Goal: Task Accomplishment & Management: Manage account settings

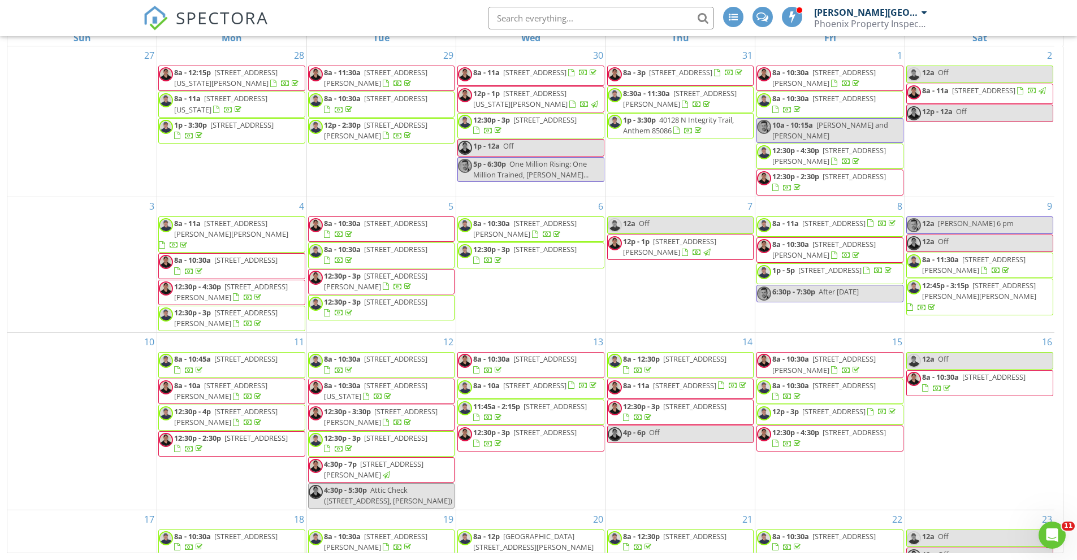
scroll to position [71, 0]
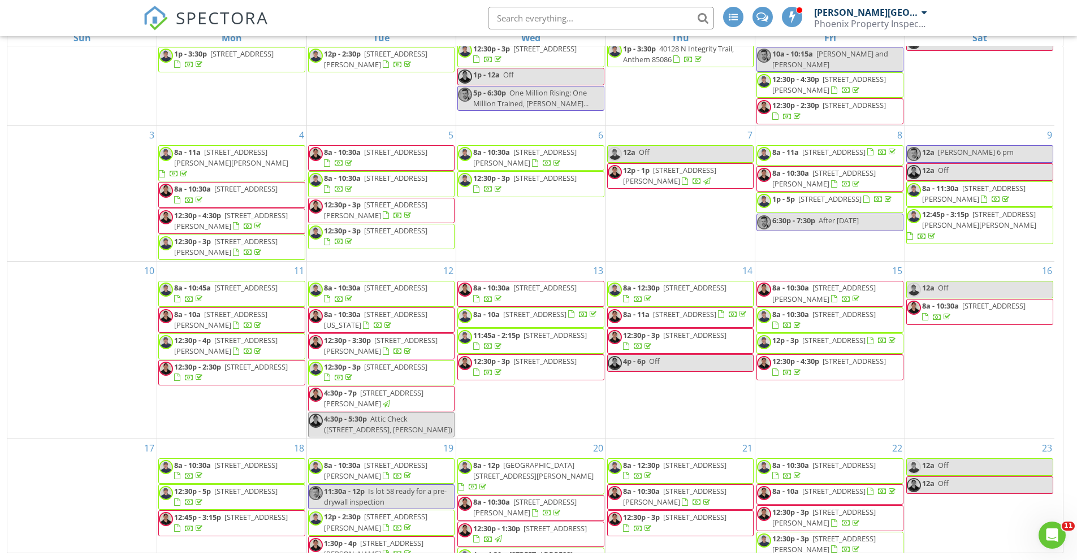
click at [231, 12] on span "SPECTORA" at bounding box center [222, 18] width 93 height 24
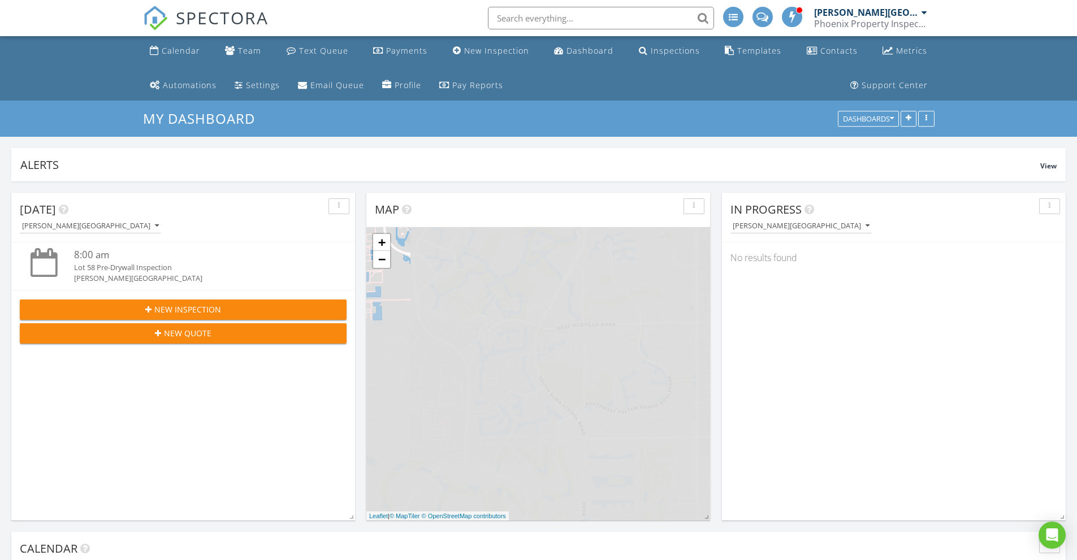
scroll to position [1046, 1094]
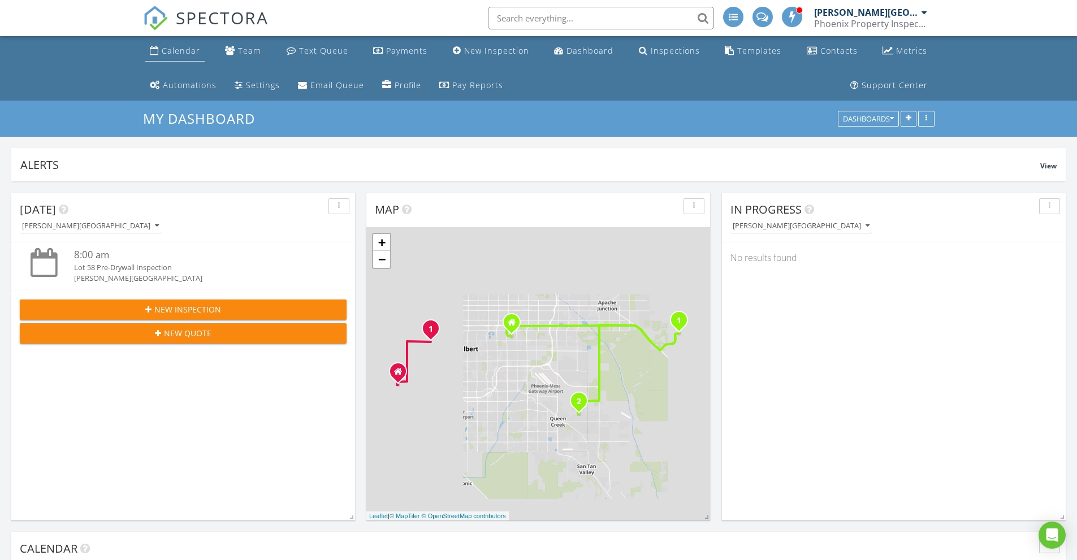
click at [167, 51] on div "Calendar" at bounding box center [181, 50] width 38 height 11
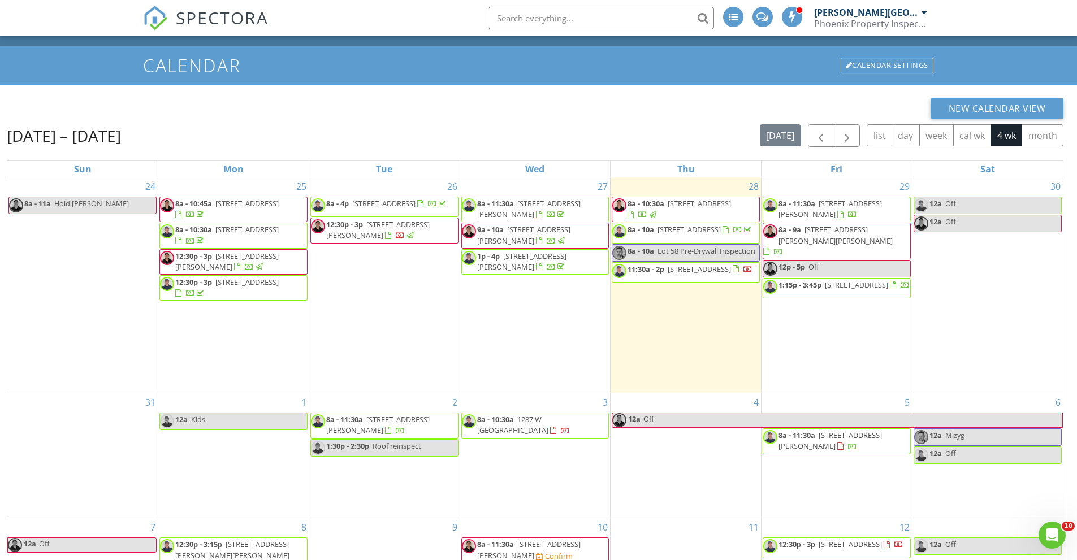
scroll to position [185, 0]
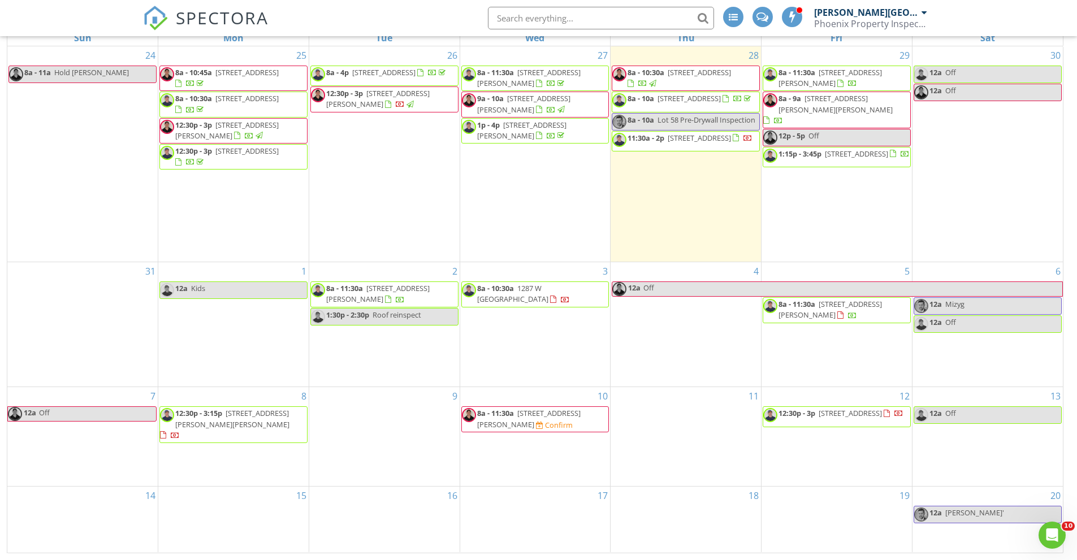
click at [524, 429] on span "3849 E Matthew Dr, Phoenix 85050" at bounding box center [528, 418] width 103 height 21
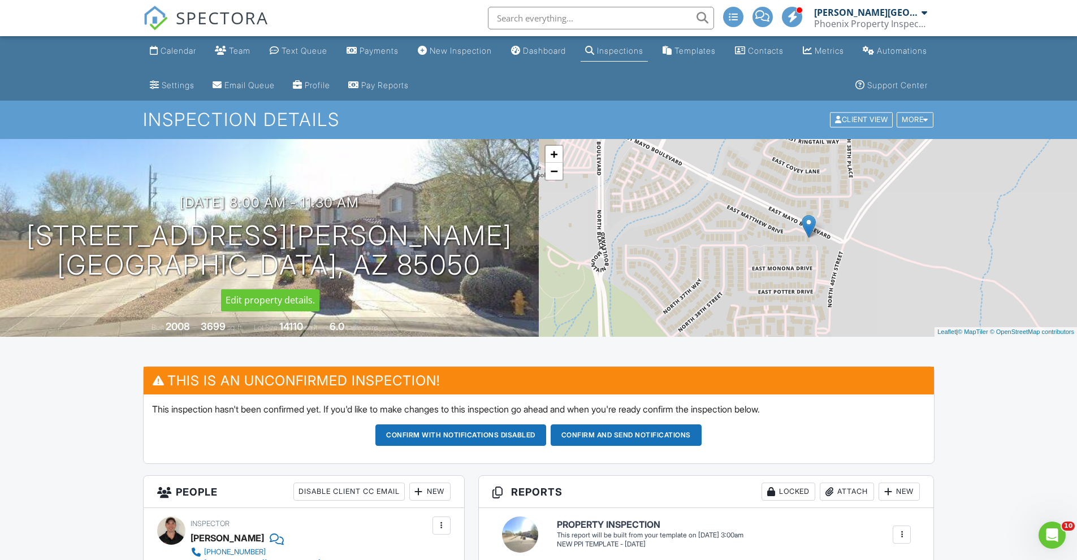
drag, startPoint x: 345, startPoint y: 262, endPoint x: 366, endPoint y: 244, distance: 27.6
click at [366, 244] on h1 "3849 E Matthew Dr Phoenix, AZ 85050" at bounding box center [269, 251] width 485 height 60
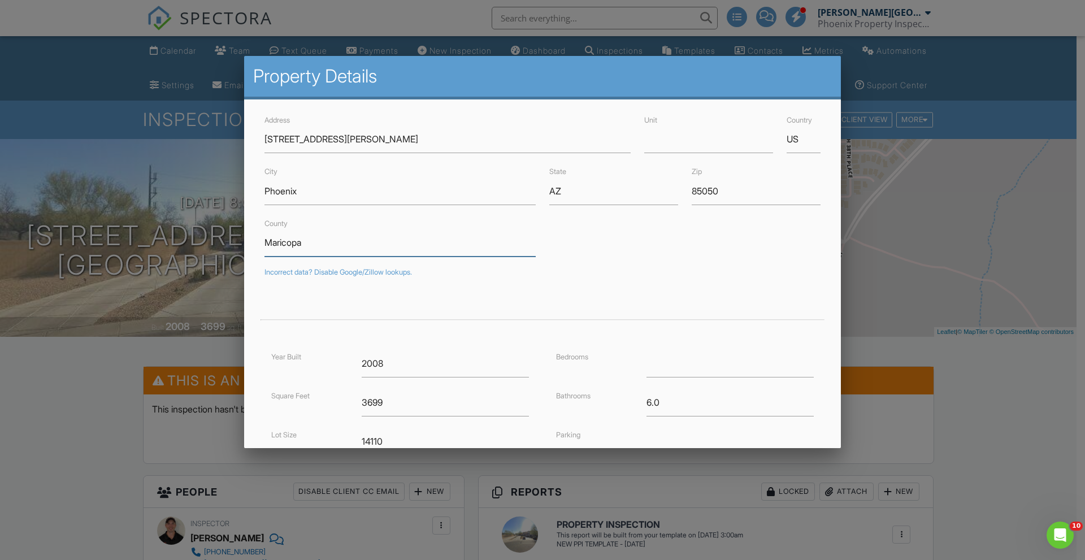
click at [366, 244] on input "Maricopa" at bounding box center [399, 243] width 271 height 28
click at [934, 205] on div at bounding box center [542, 293] width 1085 height 700
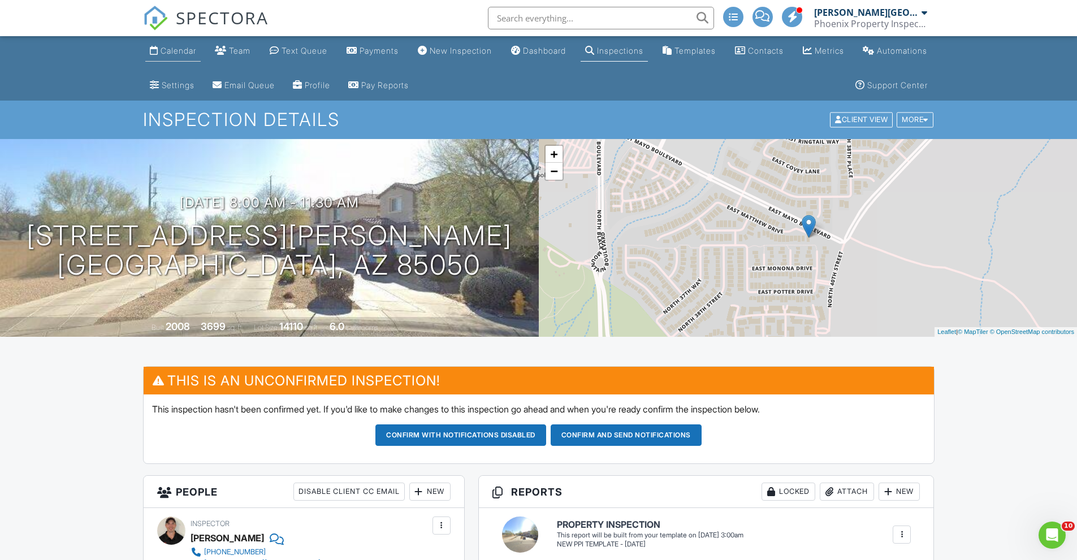
click at [164, 60] on link "Calendar" at bounding box center [172, 51] width 55 height 21
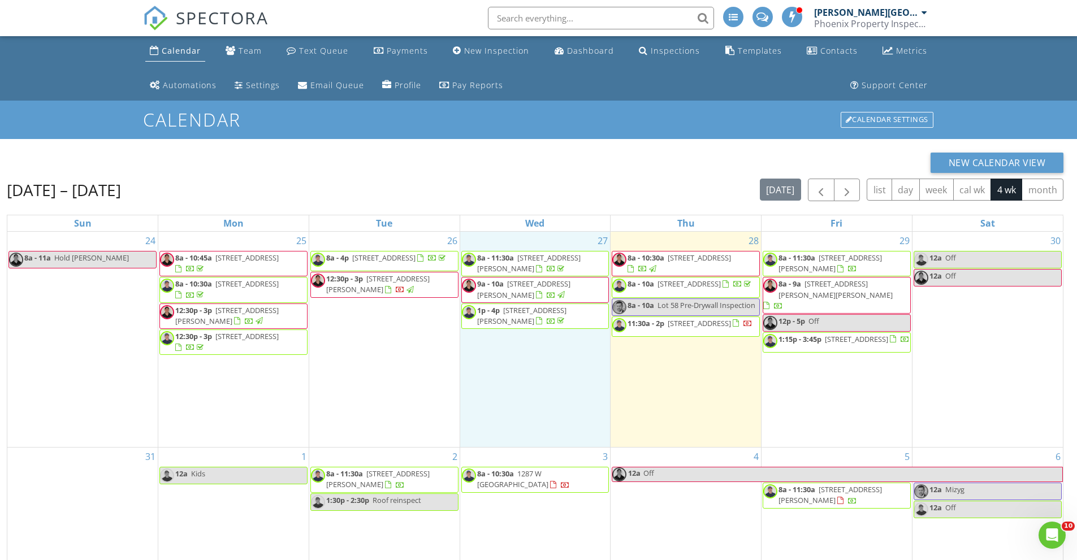
click at [525, 413] on div "27 8a - 11:30a [STREET_ADDRESS][PERSON_NAME] 9a - 10a [STREET_ADDRESS][PERSON_N…" at bounding box center [535, 339] width 150 height 215
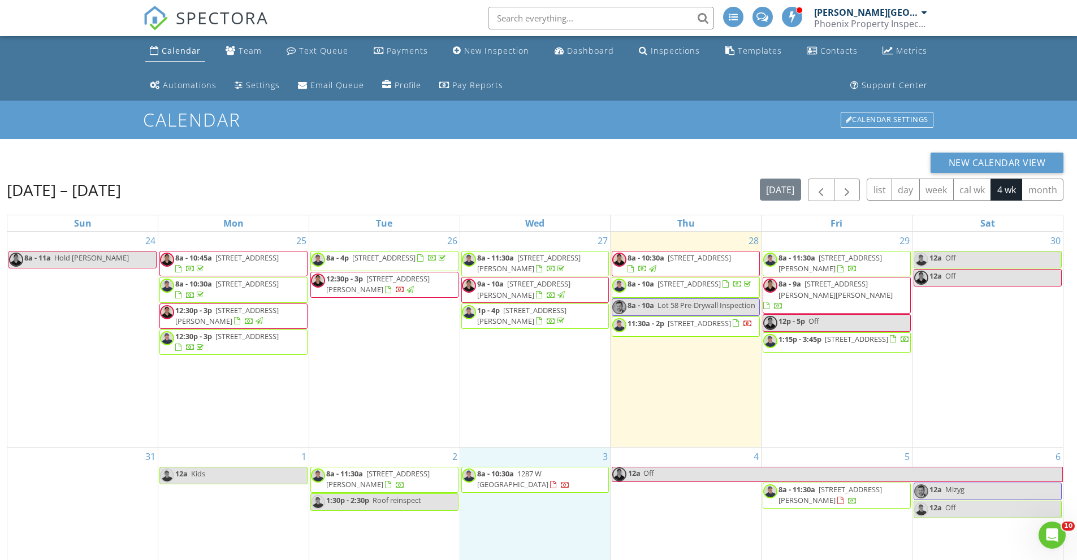
click at [546, 465] on div "3 8a - 10:30a 1287 W [STREET_ADDRESS]" at bounding box center [535, 510] width 150 height 124
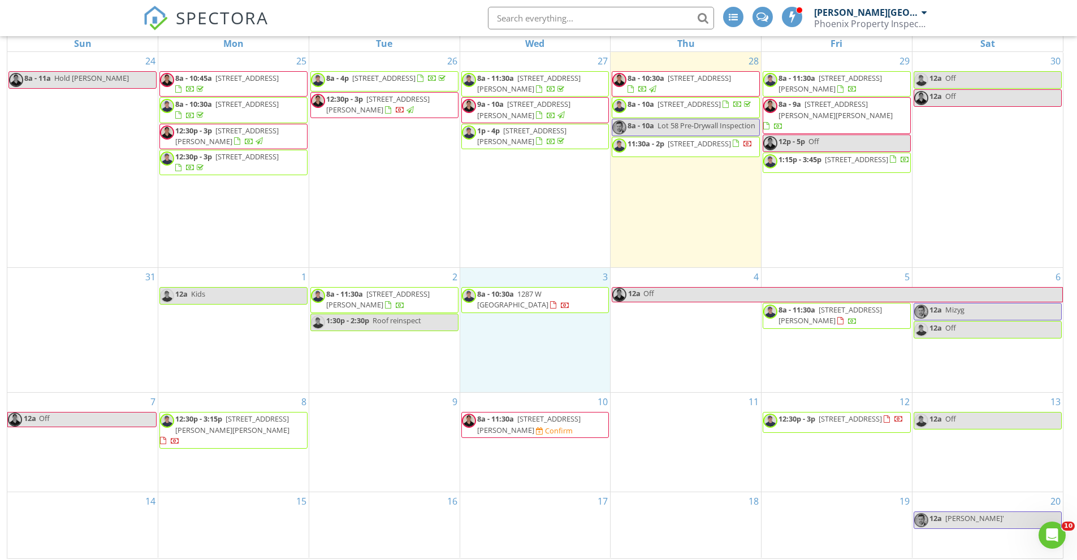
scroll to position [185, 0]
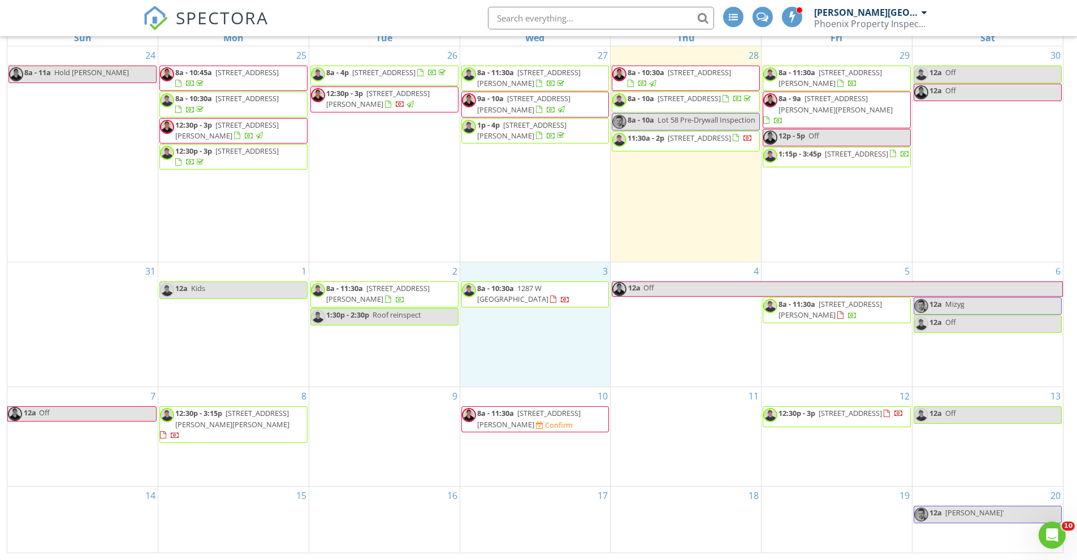
click at [544, 429] on span "3849 E Matthew Dr, Phoenix 85050" at bounding box center [528, 418] width 103 height 21
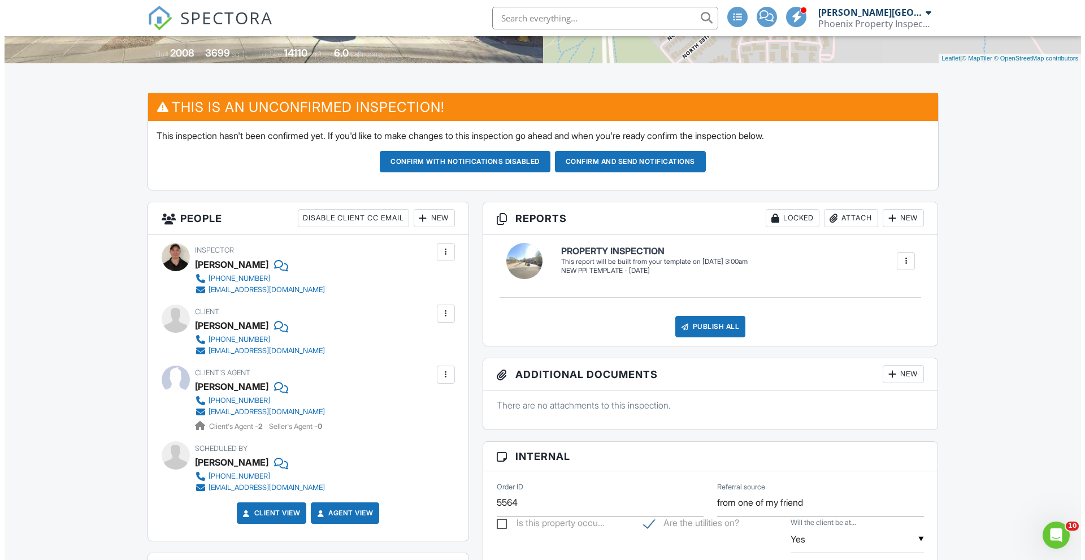
scroll to position [362, 0]
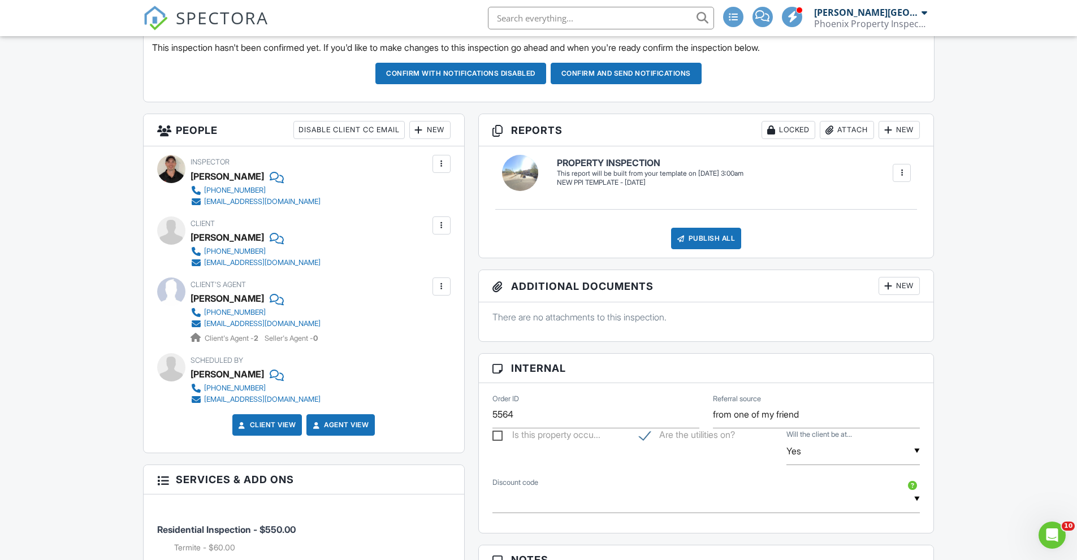
click at [428, 123] on div "New" at bounding box center [429, 130] width 41 height 18
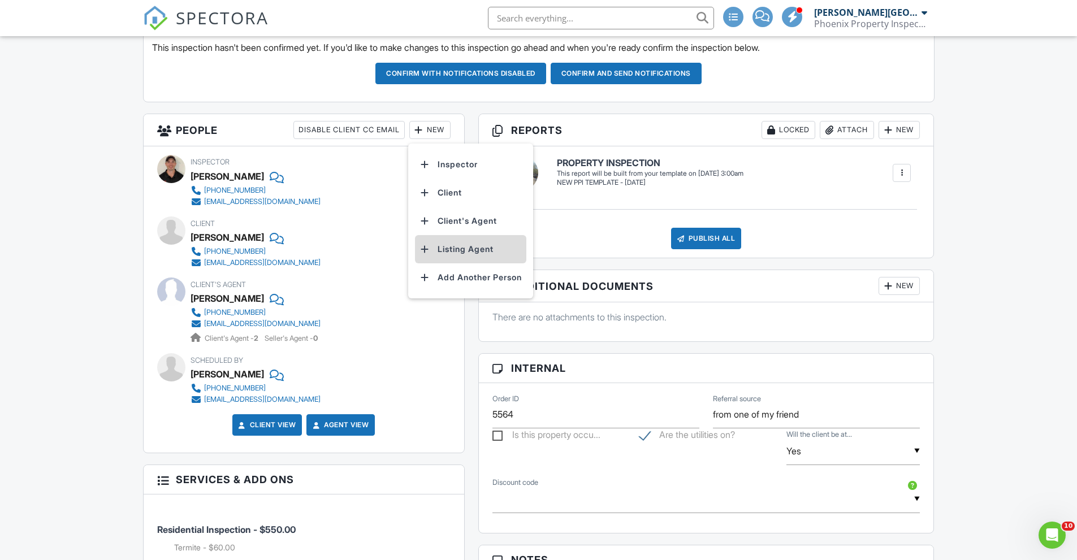
click at [454, 257] on li "Listing Agent" at bounding box center [470, 249] width 111 height 28
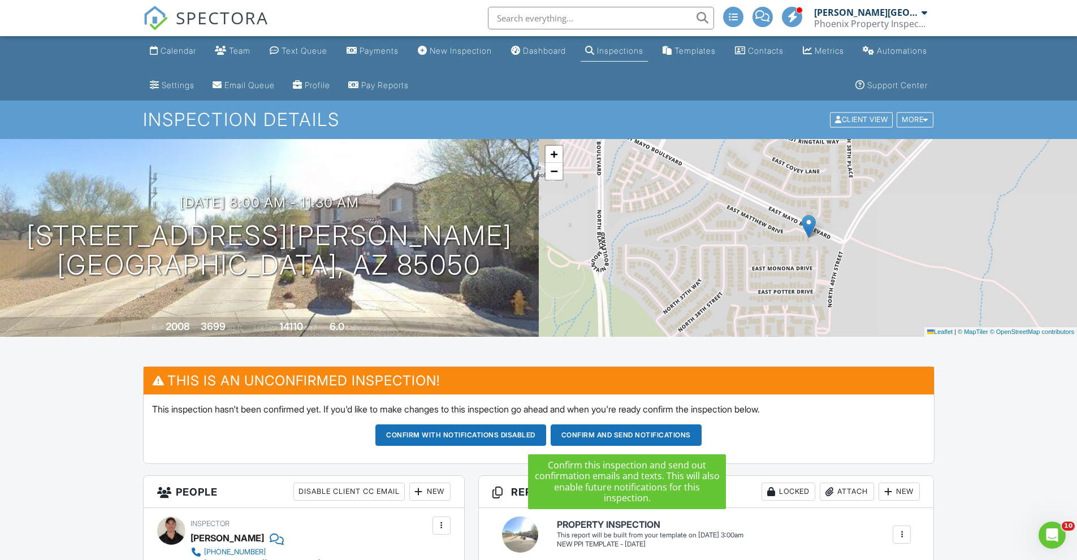
click at [546, 433] on button "Confirm and send notifications" at bounding box center [460, 434] width 171 height 21
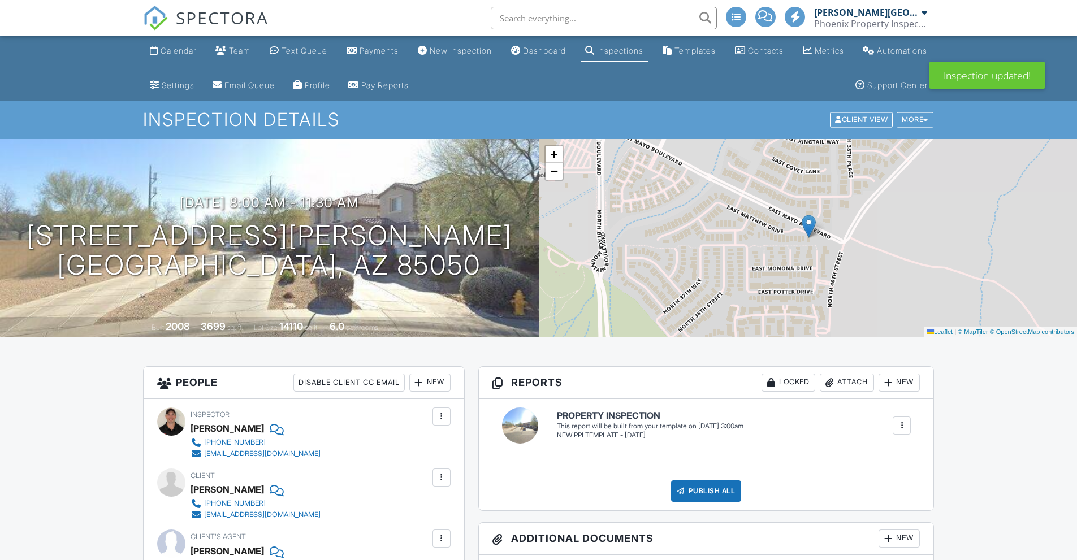
click at [620, 433] on div "NEW PPI TEMPLATE - [DATE]" at bounding box center [650, 436] width 186 height 10
